Goal: Task Accomplishment & Management: Manage account settings

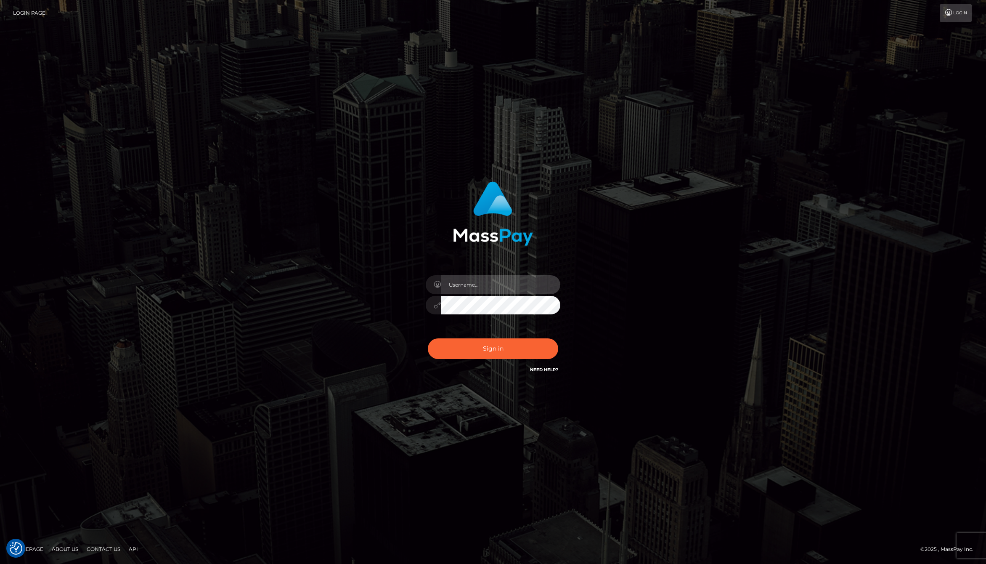
click at [478, 283] on input "text" at bounding box center [500, 284] width 119 height 19
type input "jackson.whop"
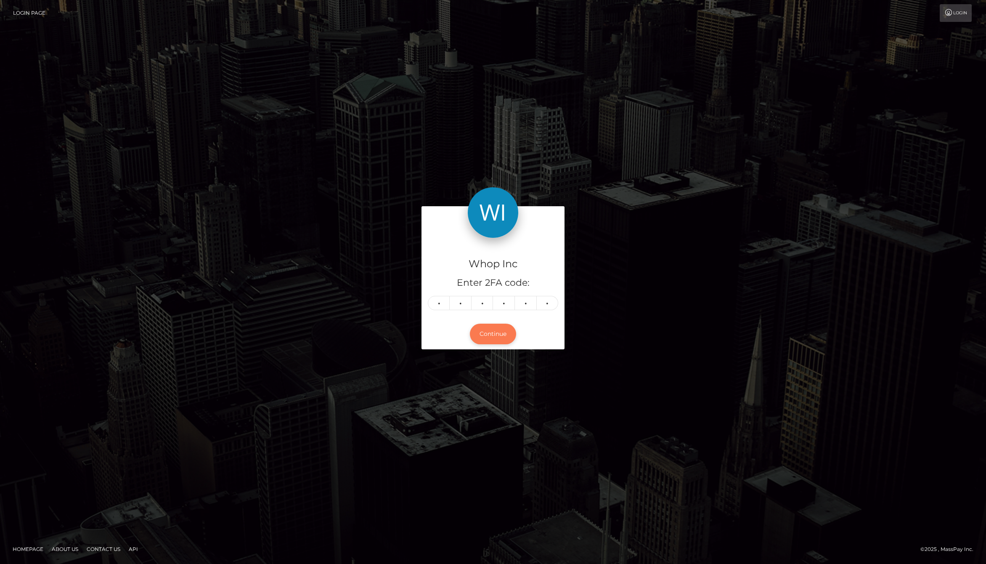
click at [492, 327] on button "Continue" at bounding box center [493, 333] width 46 height 21
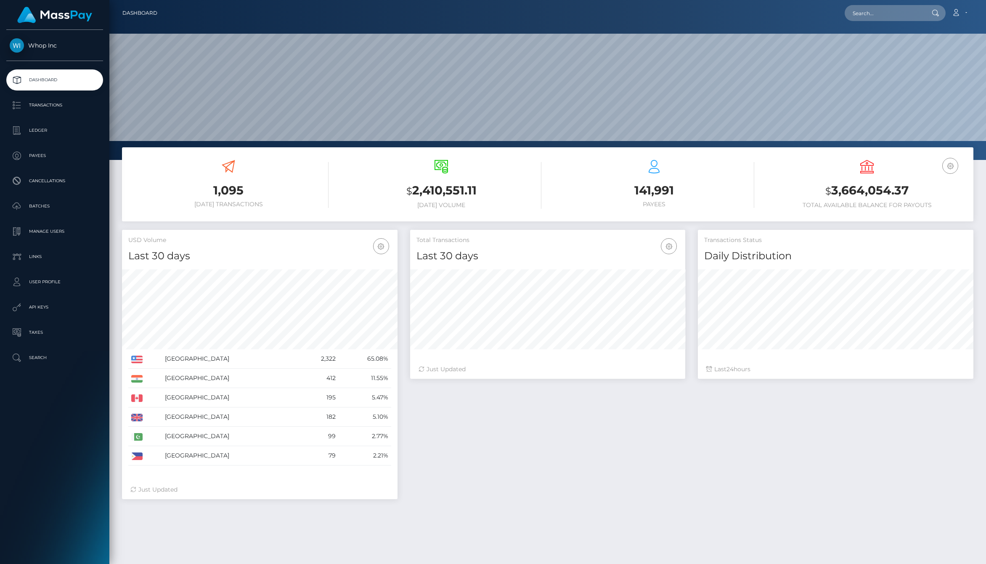
scroll to position [149, 276]
